Goal: Book appointment/travel/reservation

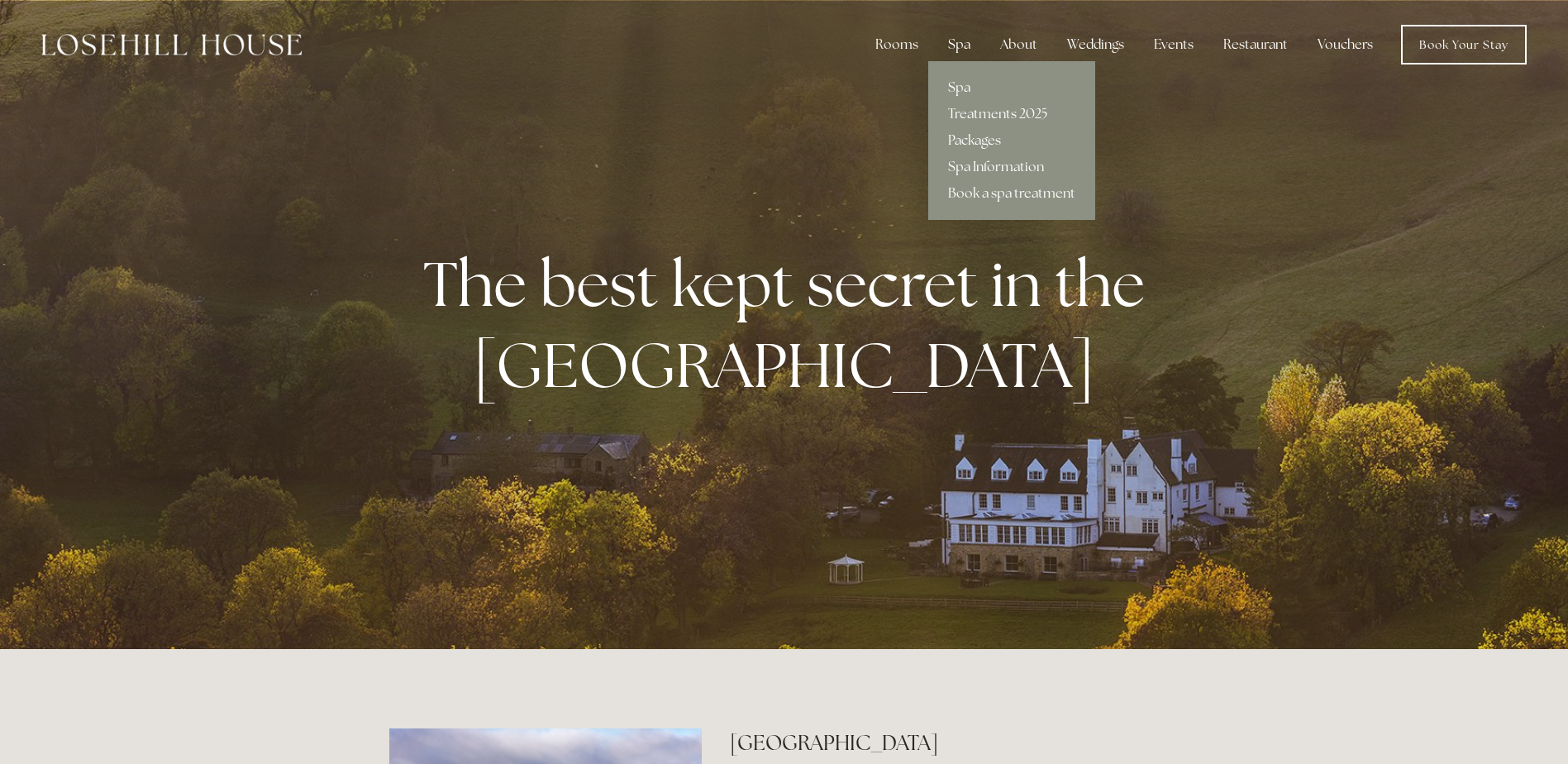
click at [992, 141] on link "Packages" at bounding box center [1012, 140] width 167 height 26
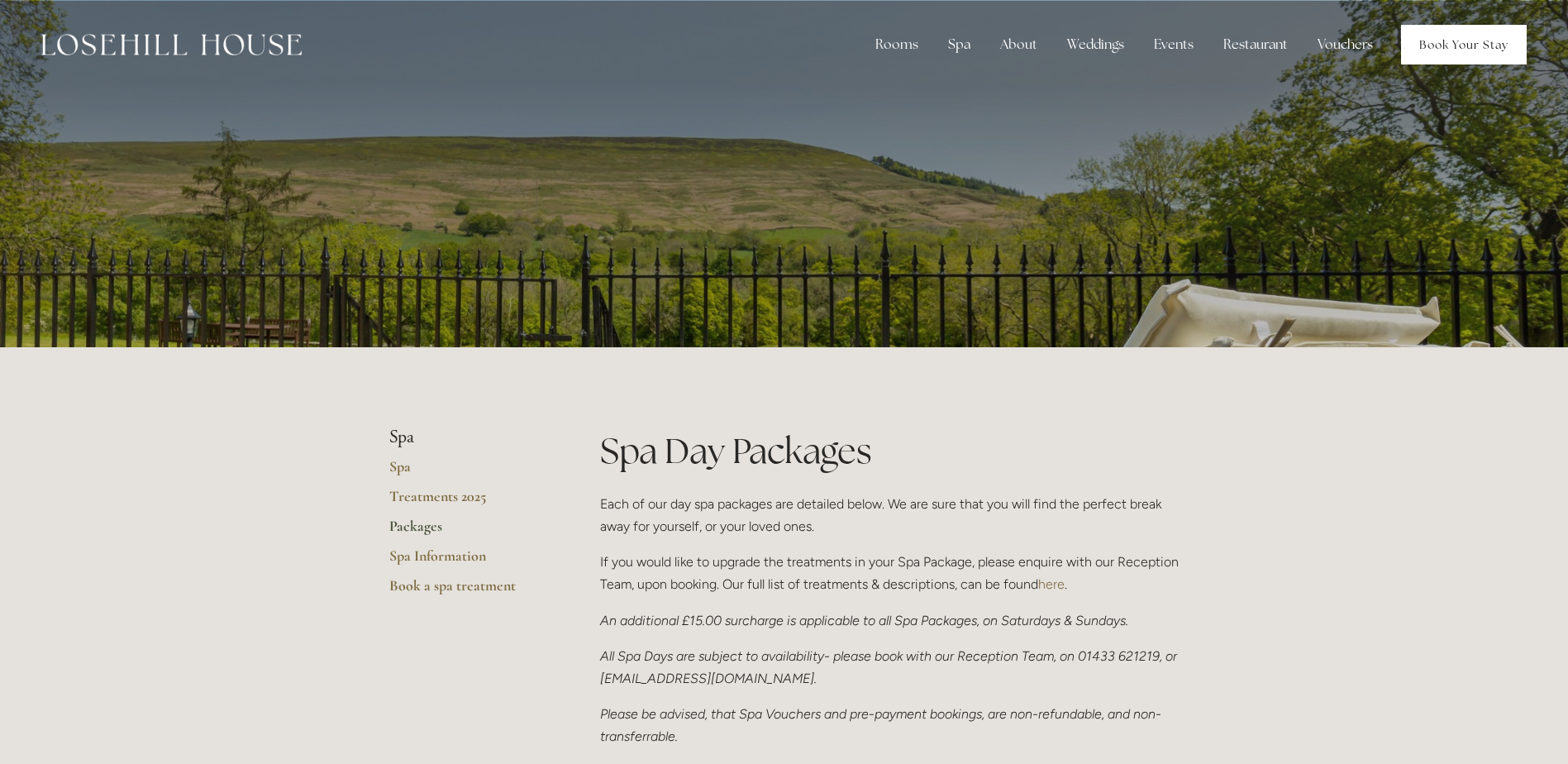
click at [1440, 36] on link "Book Your Stay" at bounding box center [1465, 44] width 126 height 40
